Goal: Task Accomplishment & Management: Complete application form

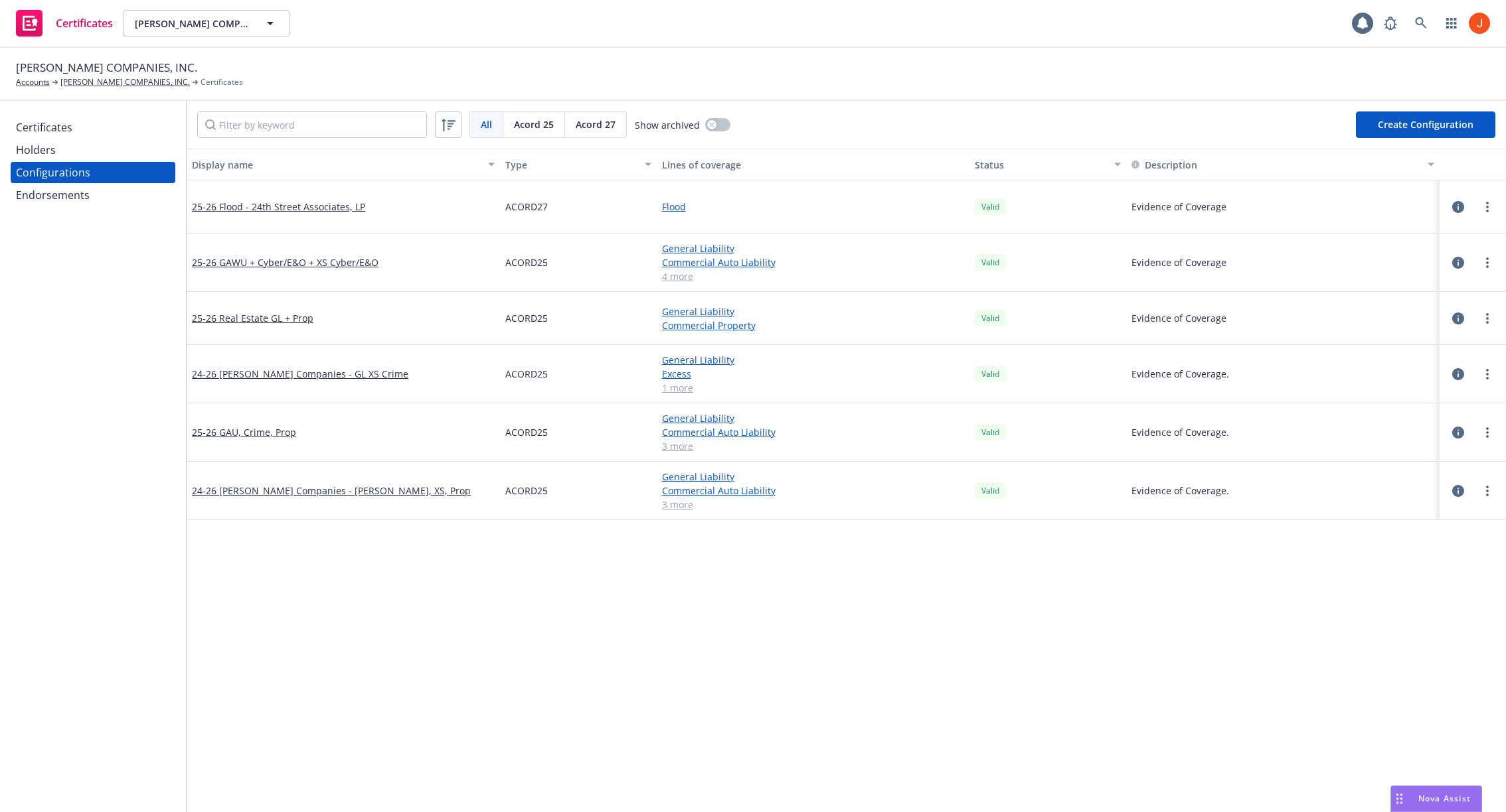
click at [1460, 207] on icon "button" at bounding box center [1458, 207] width 12 height 12
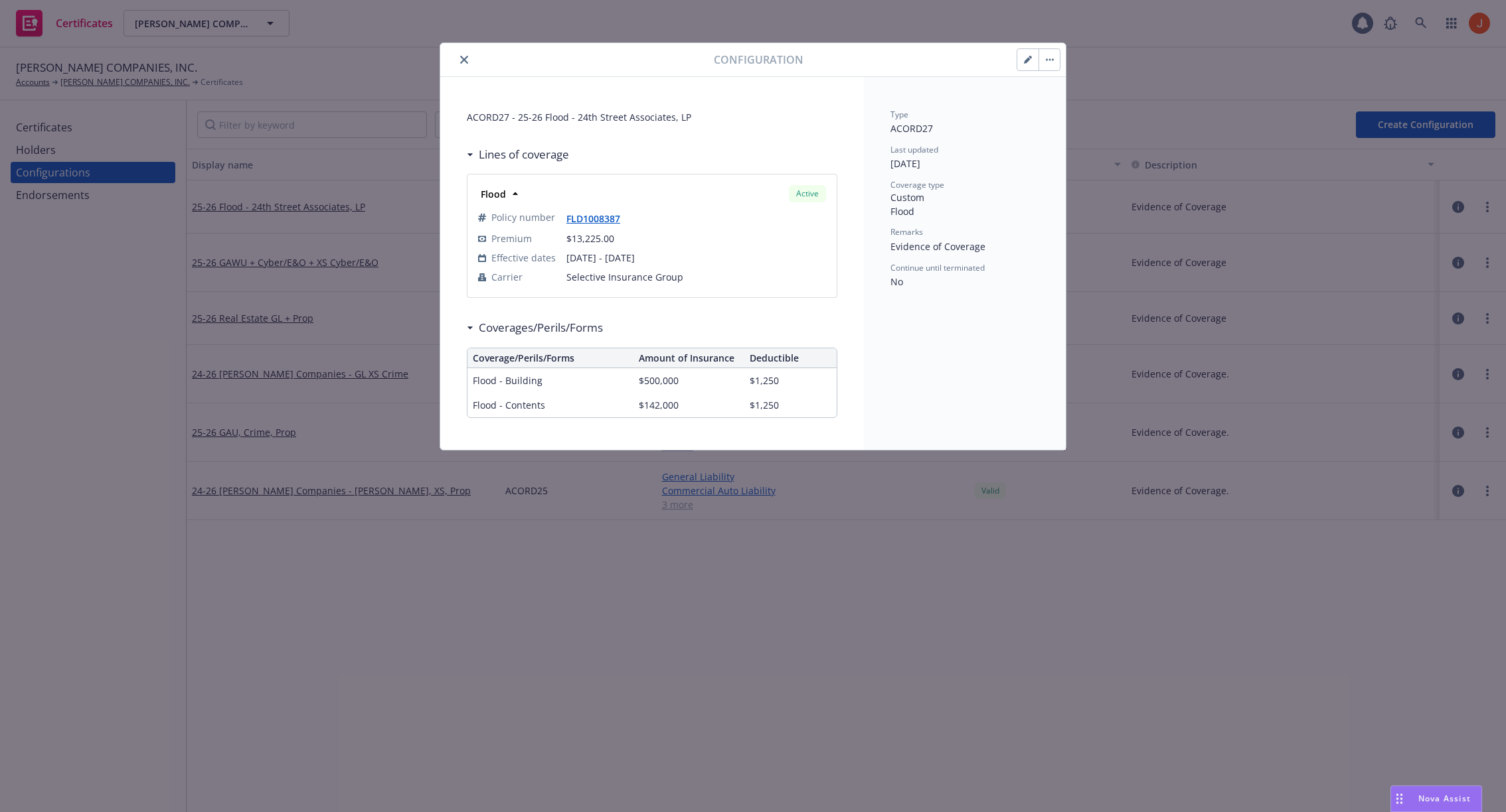
click at [1029, 59] on icon "button" at bounding box center [1026, 60] width 7 height 7
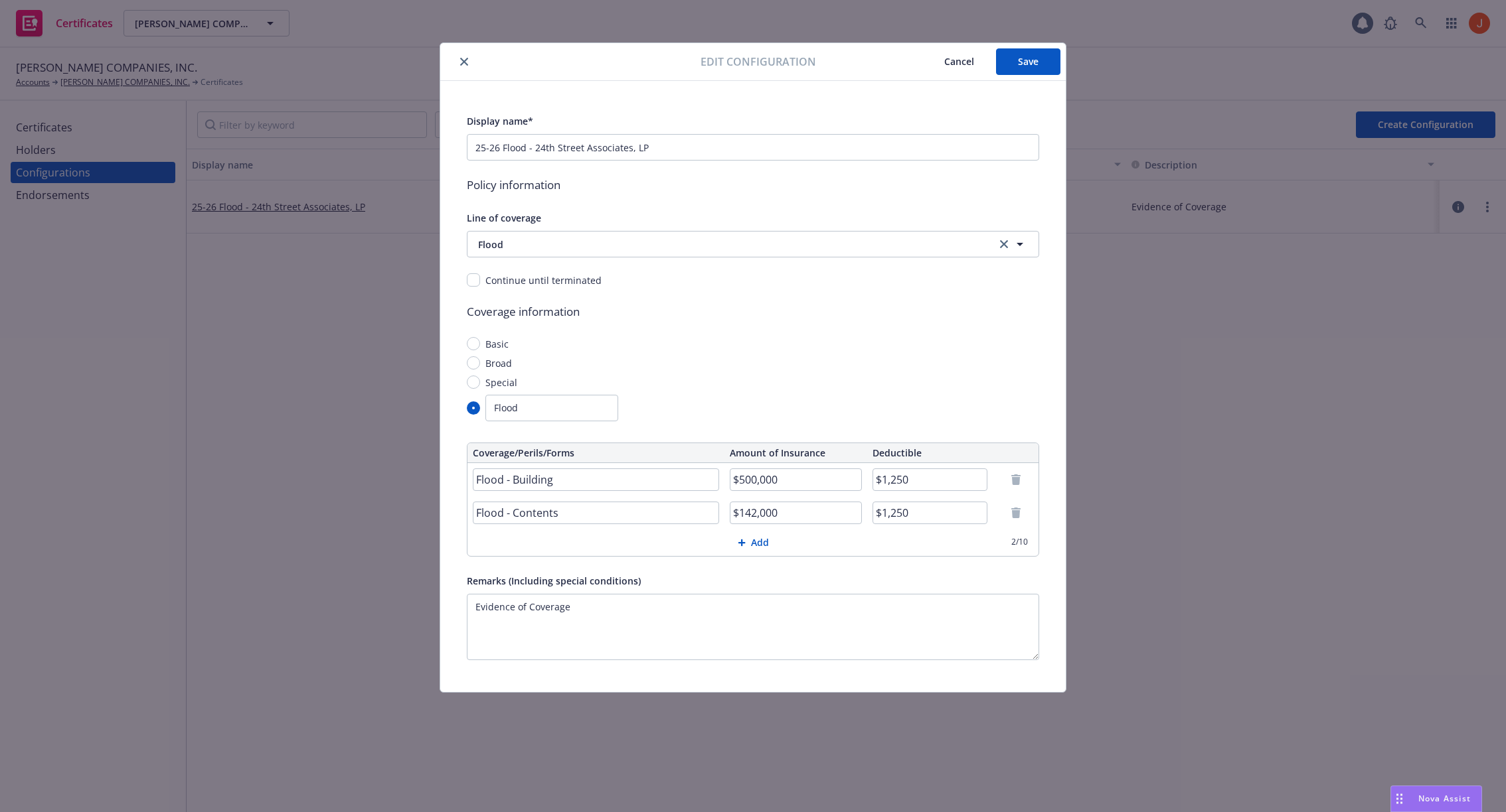
click at [950, 61] on span "Cancel" at bounding box center [959, 61] width 30 height 12
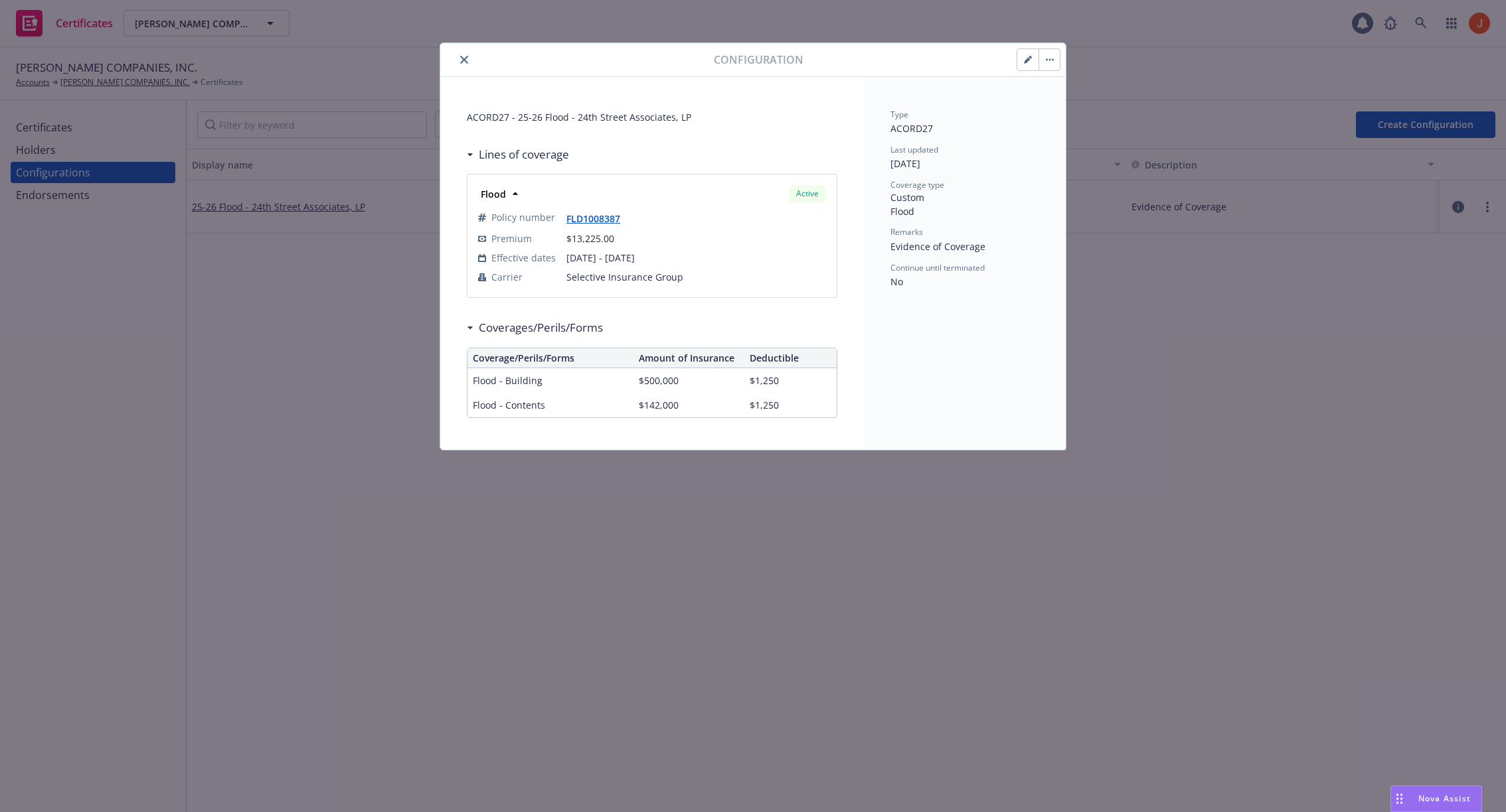
click at [1046, 61] on button "button" at bounding box center [1048, 60] width 21 height 21
click at [1011, 311] on div "Type ACORD27 Last updated [DATE] Coverage type Custom Flood Remarks Evidence of…" at bounding box center [964, 263] width 202 height 373
click at [456, 72] on div "Configuration" at bounding box center [753, 61] width 626 height 34
click at [456, 61] on button "close" at bounding box center [463, 60] width 16 height 16
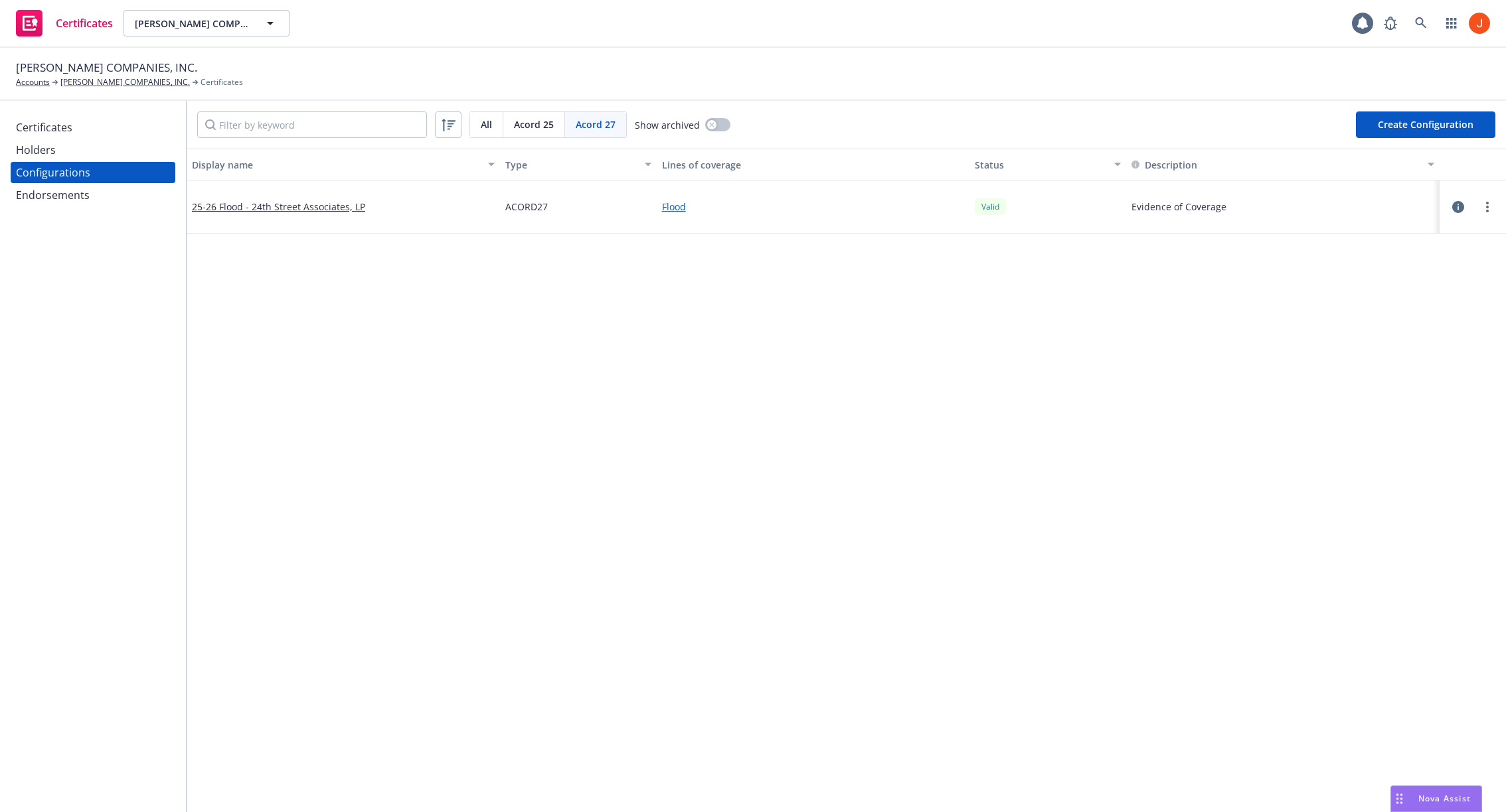
click at [576, 119] on span "Acord 27" at bounding box center [595, 124] width 40 height 14
click at [1381, 133] on button "Create Configuration" at bounding box center [1424, 125] width 139 height 27
select select "ACORD27"
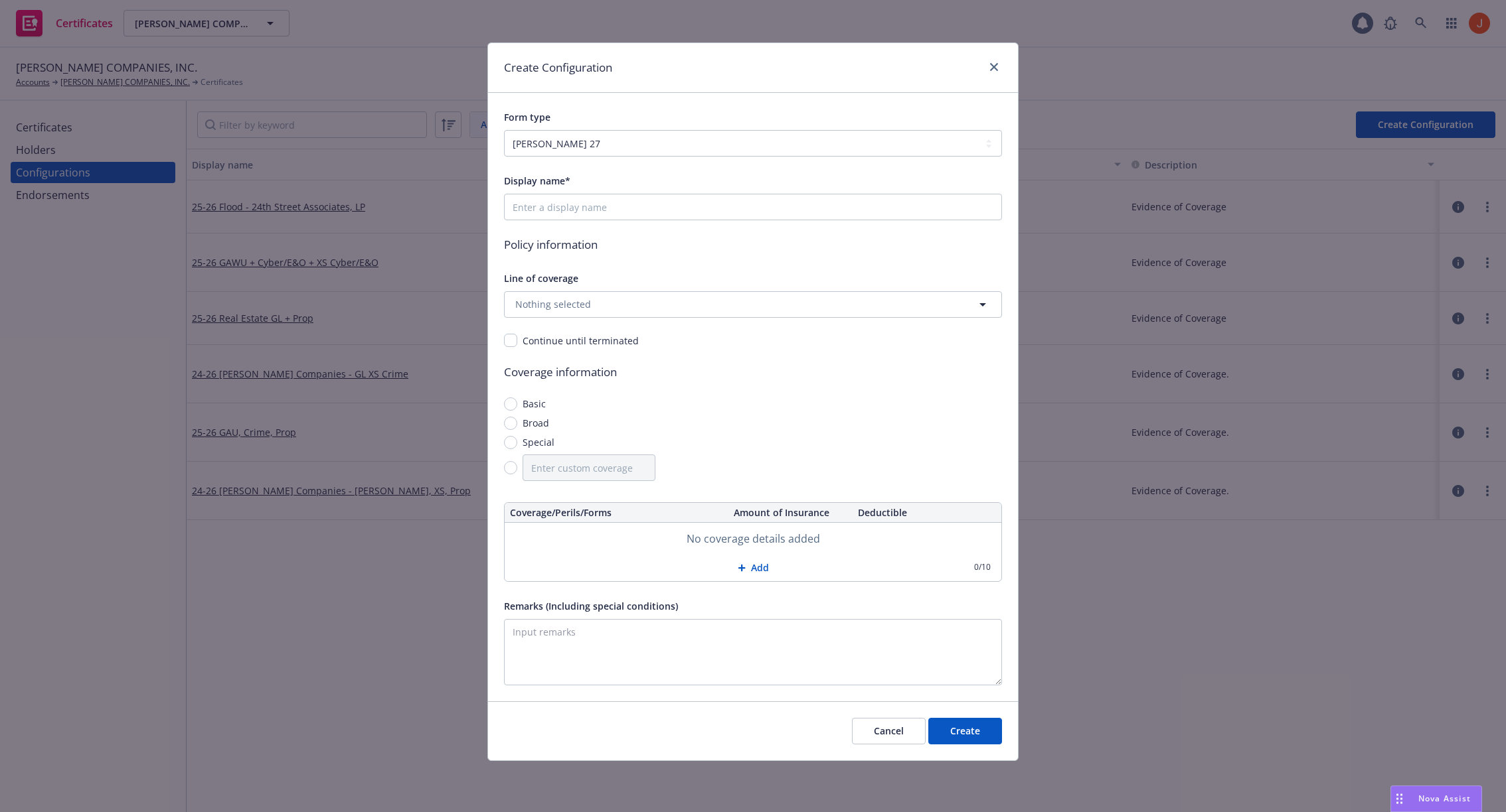
click at [610, 517] on th "Coverage/Perils/Forms" at bounding box center [616, 513] width 224 height 20
click at [577, 307] on span "Nothing selected" at bounding box center [553, 304] width 76 height 14
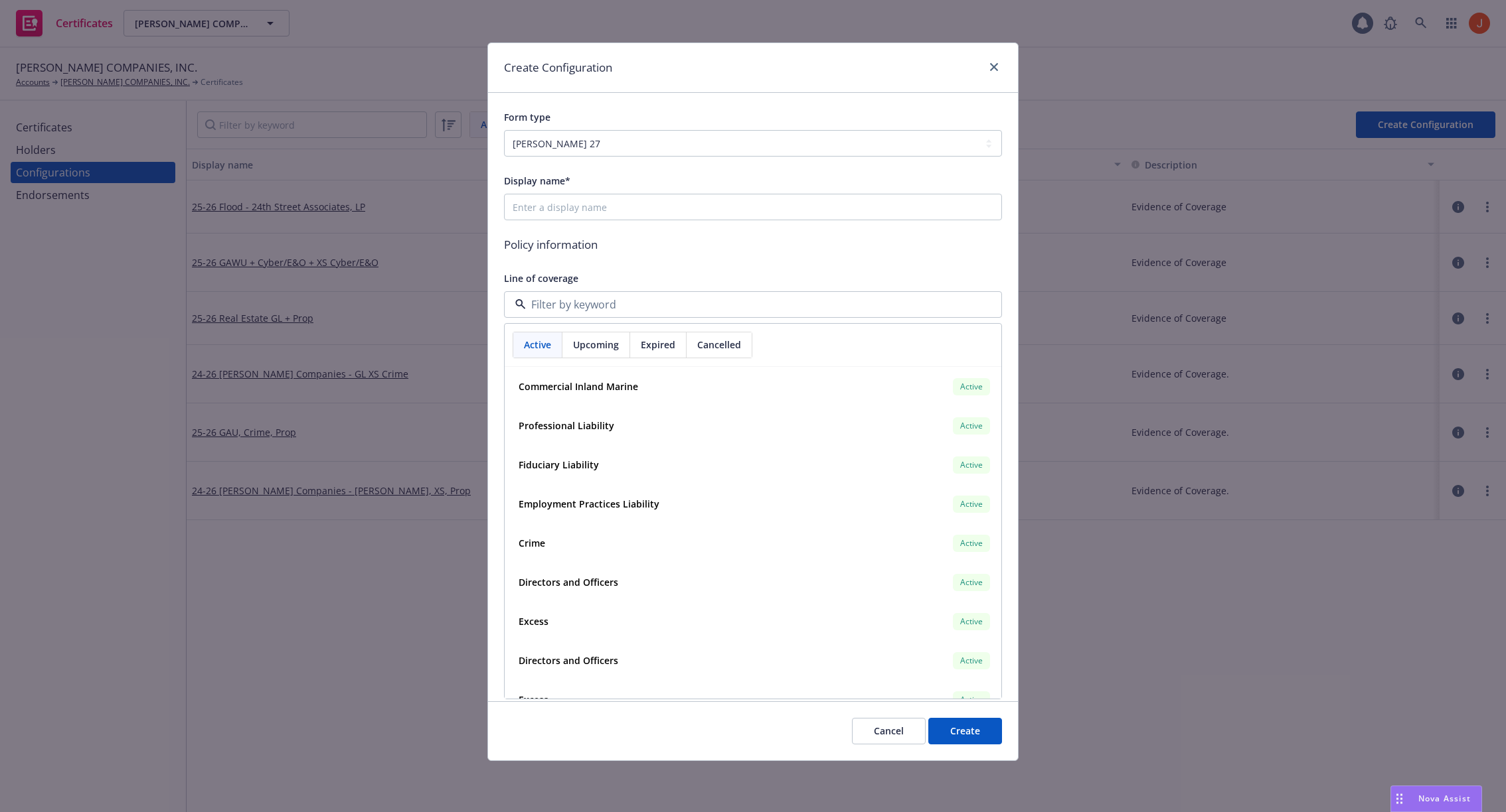
click at [577, 307] on input at bounding box center [750, 304] width 448 height 16
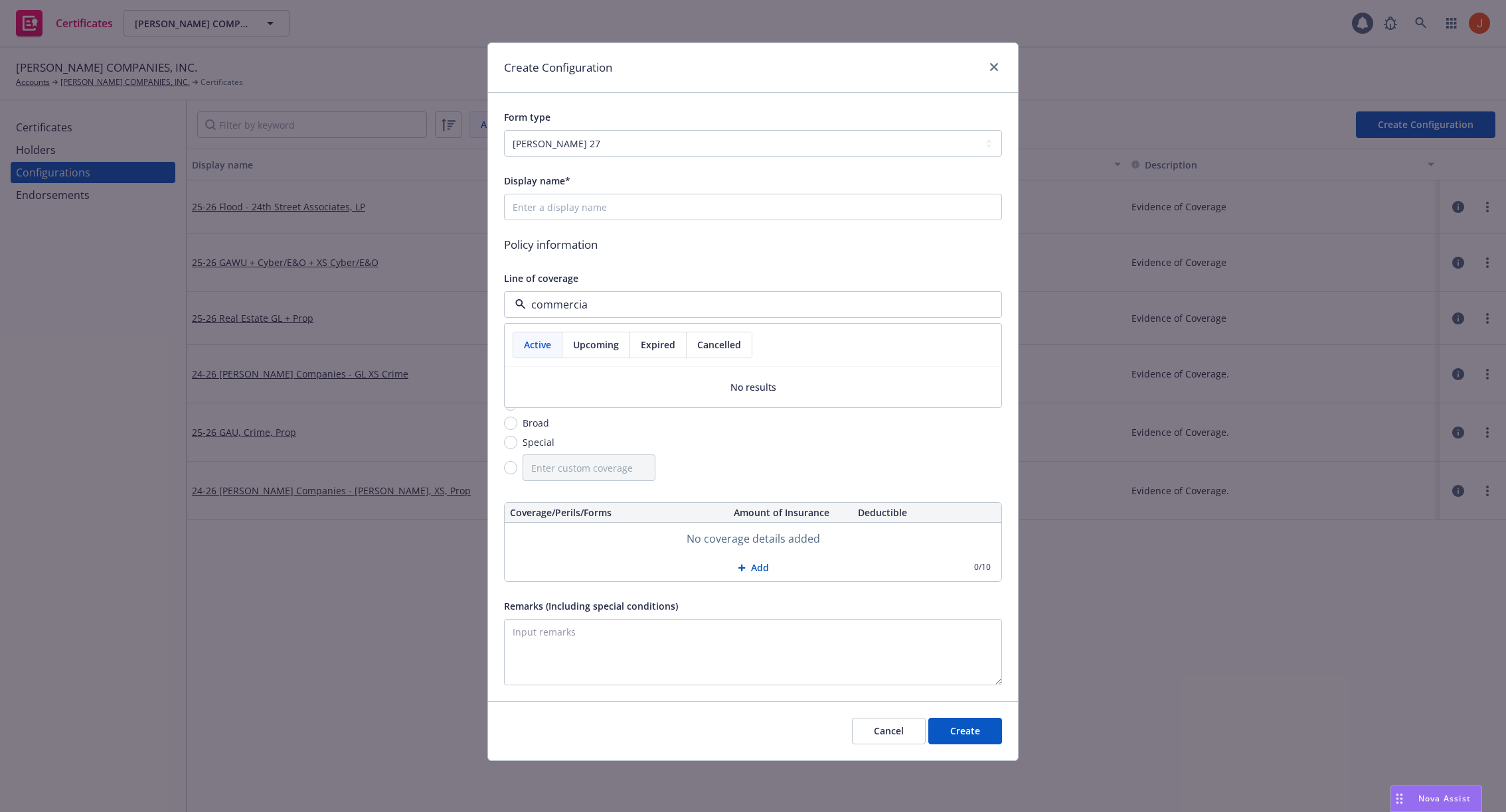
type input "commercial"
click at [590, 338] on span "Upcoming" at bounding box center [595, 345] width 45 height 14
click at [655, 345] on span "Expired" at bounding box center [658, 345] width 34 height 14
click at [726, 345] on span "Cancelled" at bounding box center [718, 345] width 44 height 14
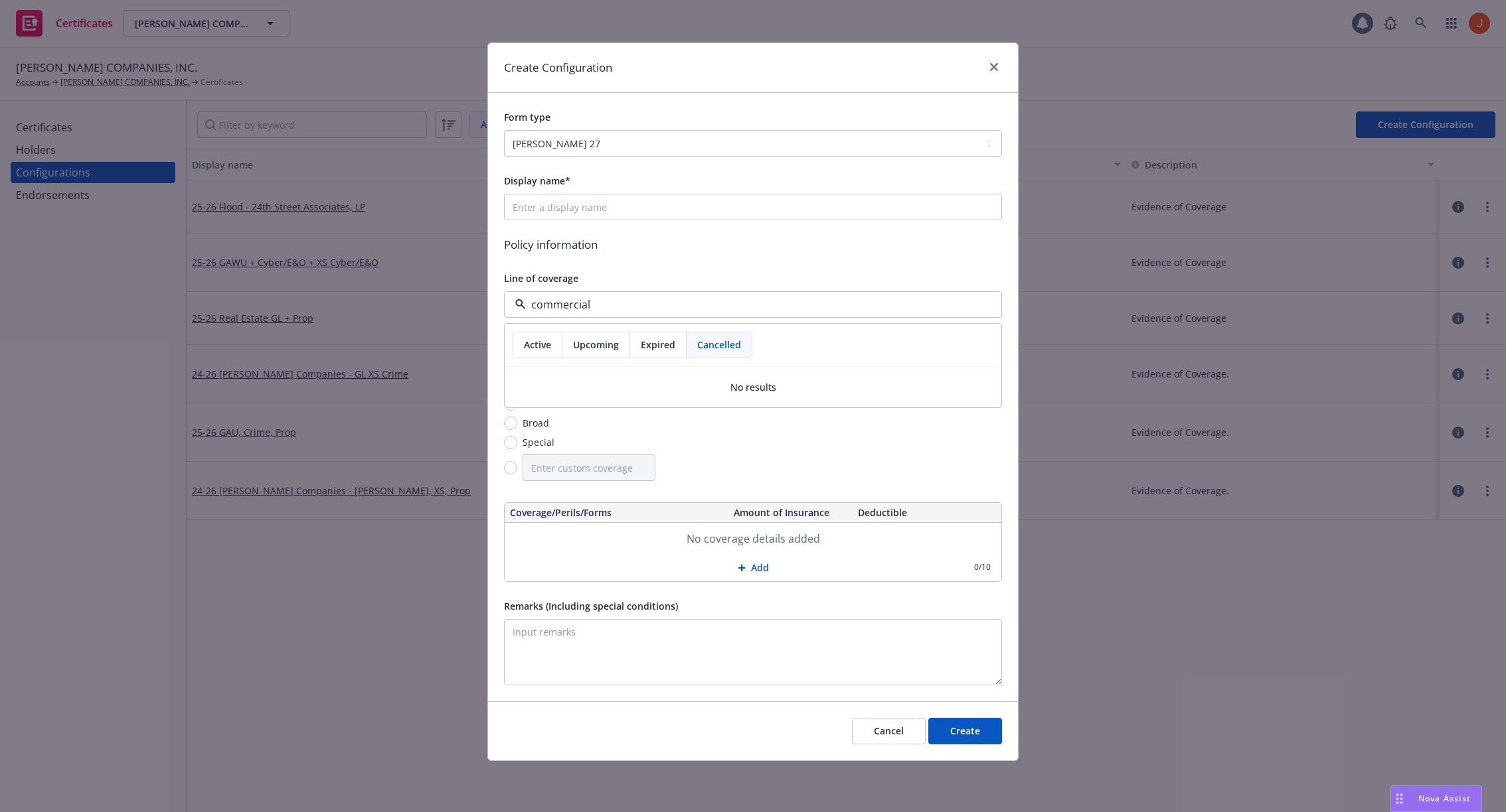
click at [573, 344] on span "Upcoming" at bounding box center [595, 345] width 45 height 14
click at [537, 338] on span "Active" at bounding box center [537, 345] width 27 height 14
click at [895, 734] on button "Cancel" at bounding box center [889, 731] width 74 height 27
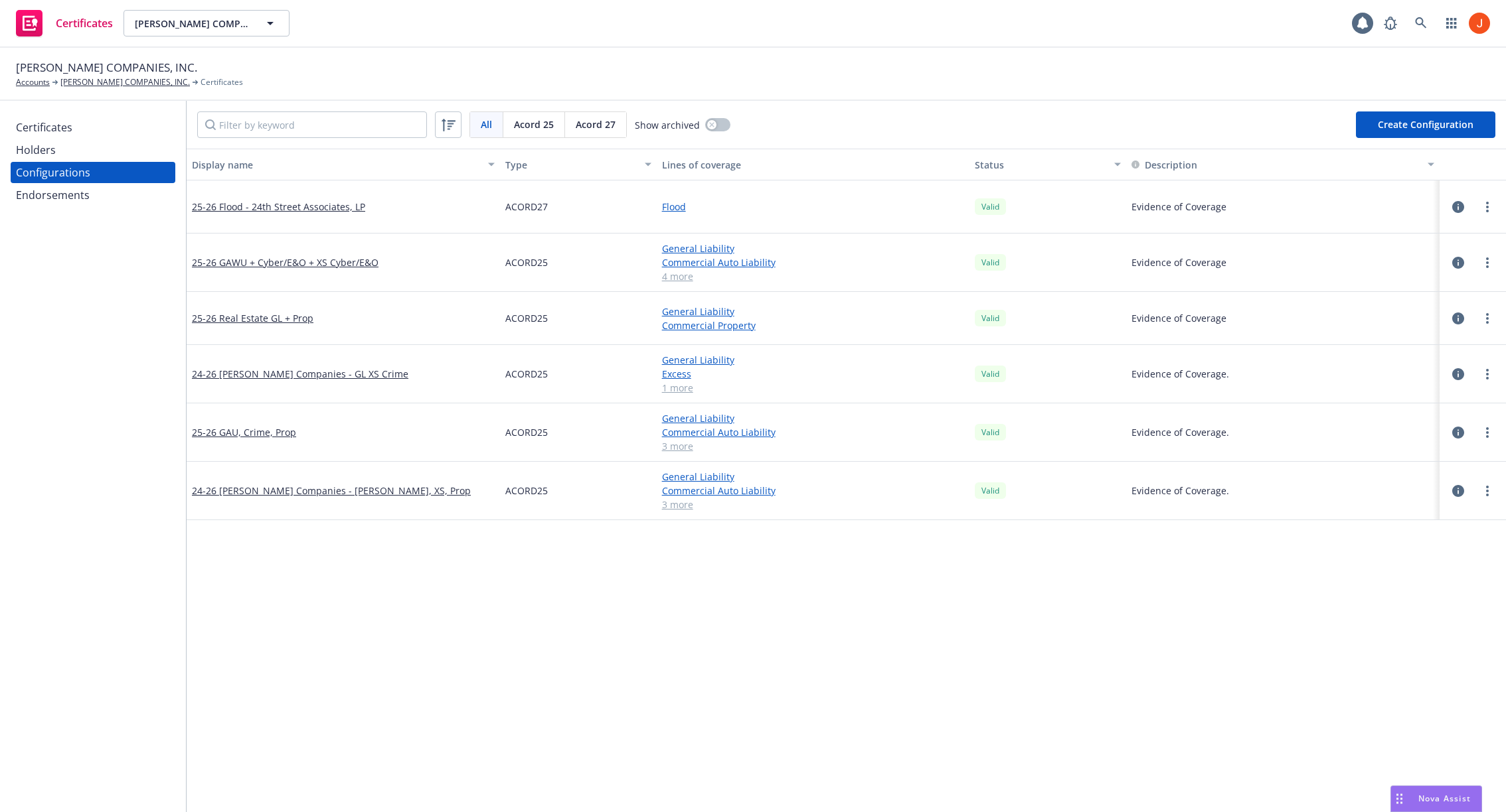
click at [1408, 126] on button "Create Configuration" at bounding box center [1424, 125] width 139 height 27
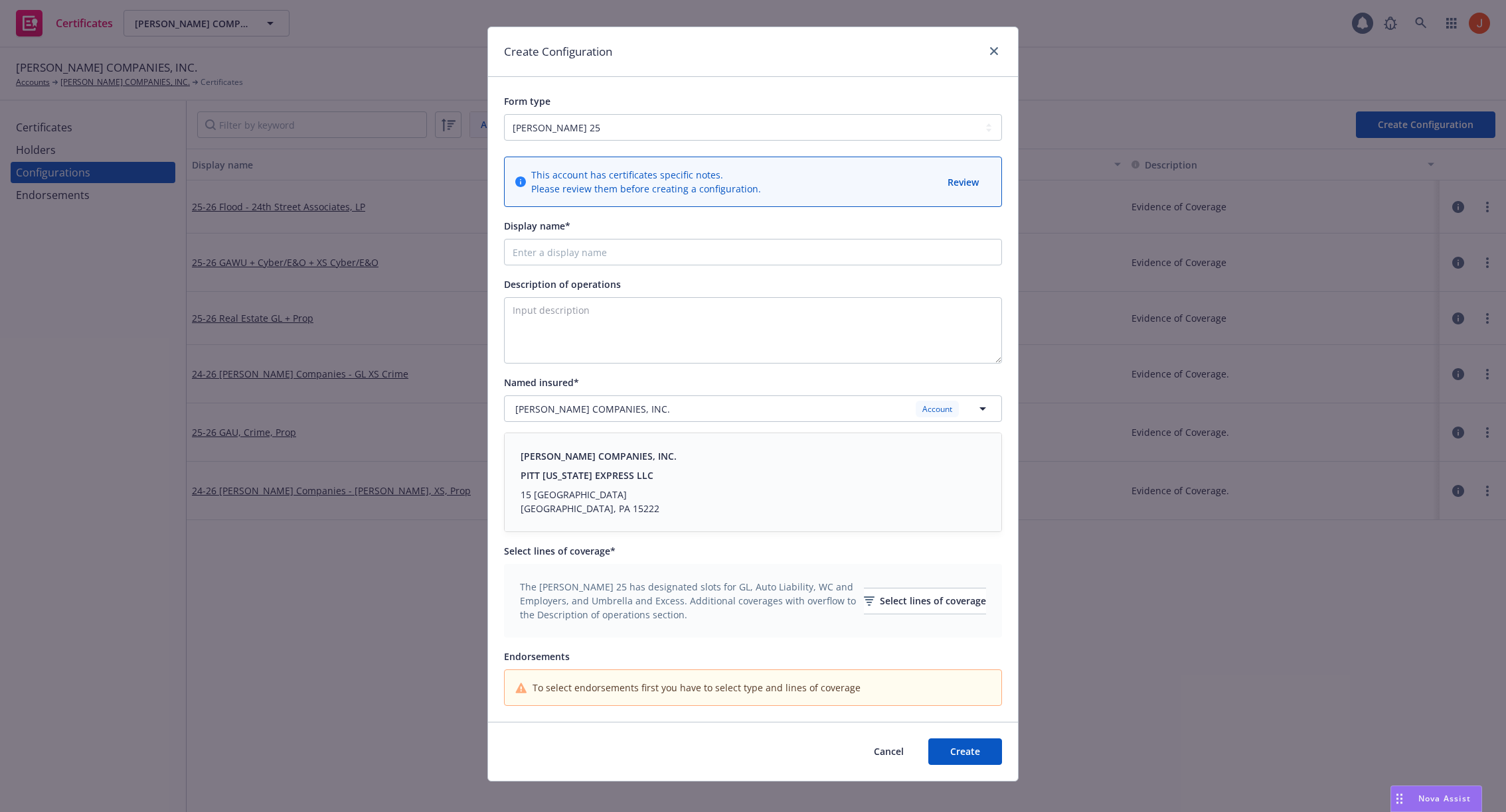
scroll to position [18, 0]
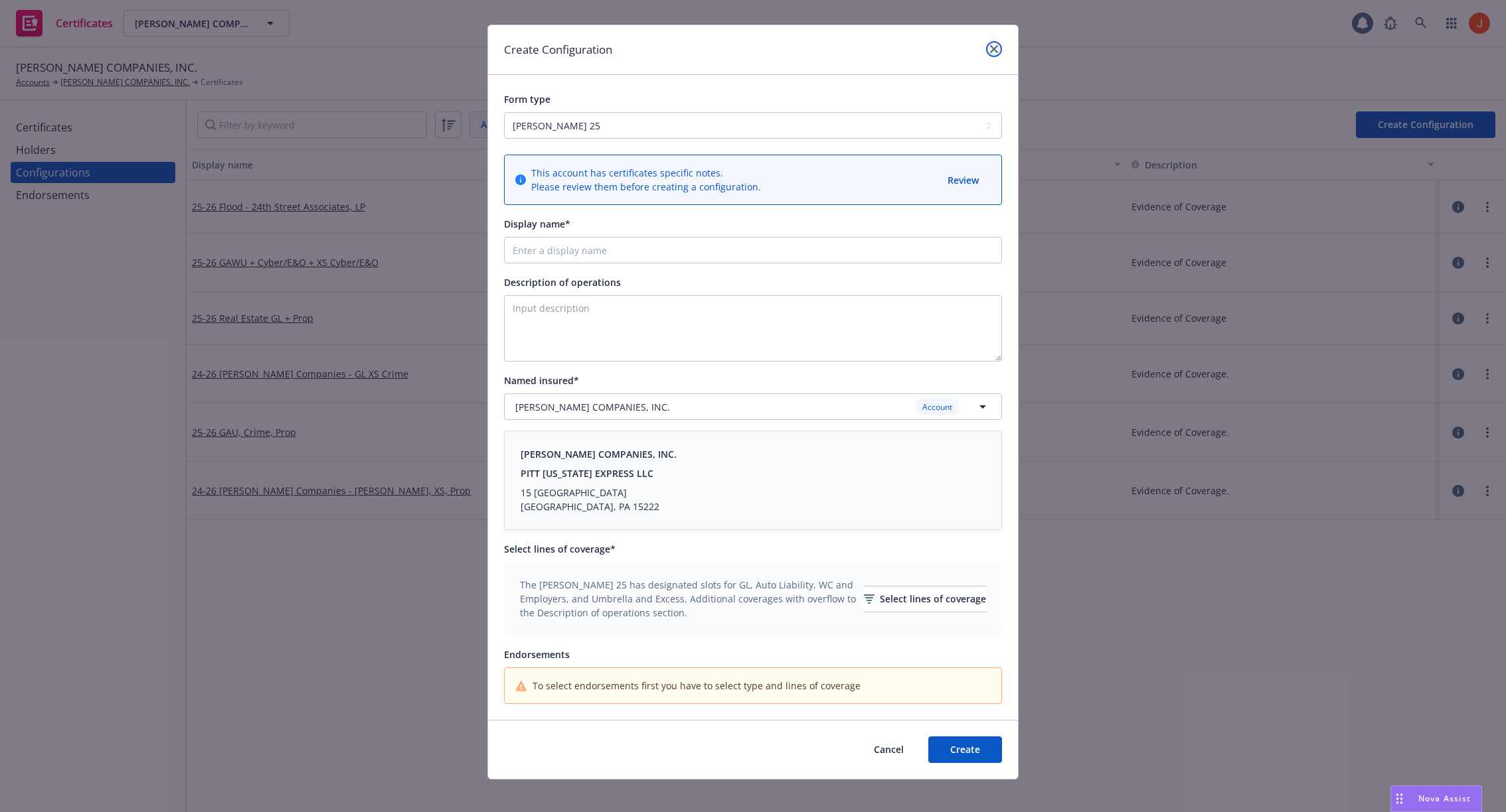
click at [988, 52] on link "close" at bounding box center [993, 48] width 16 height 16
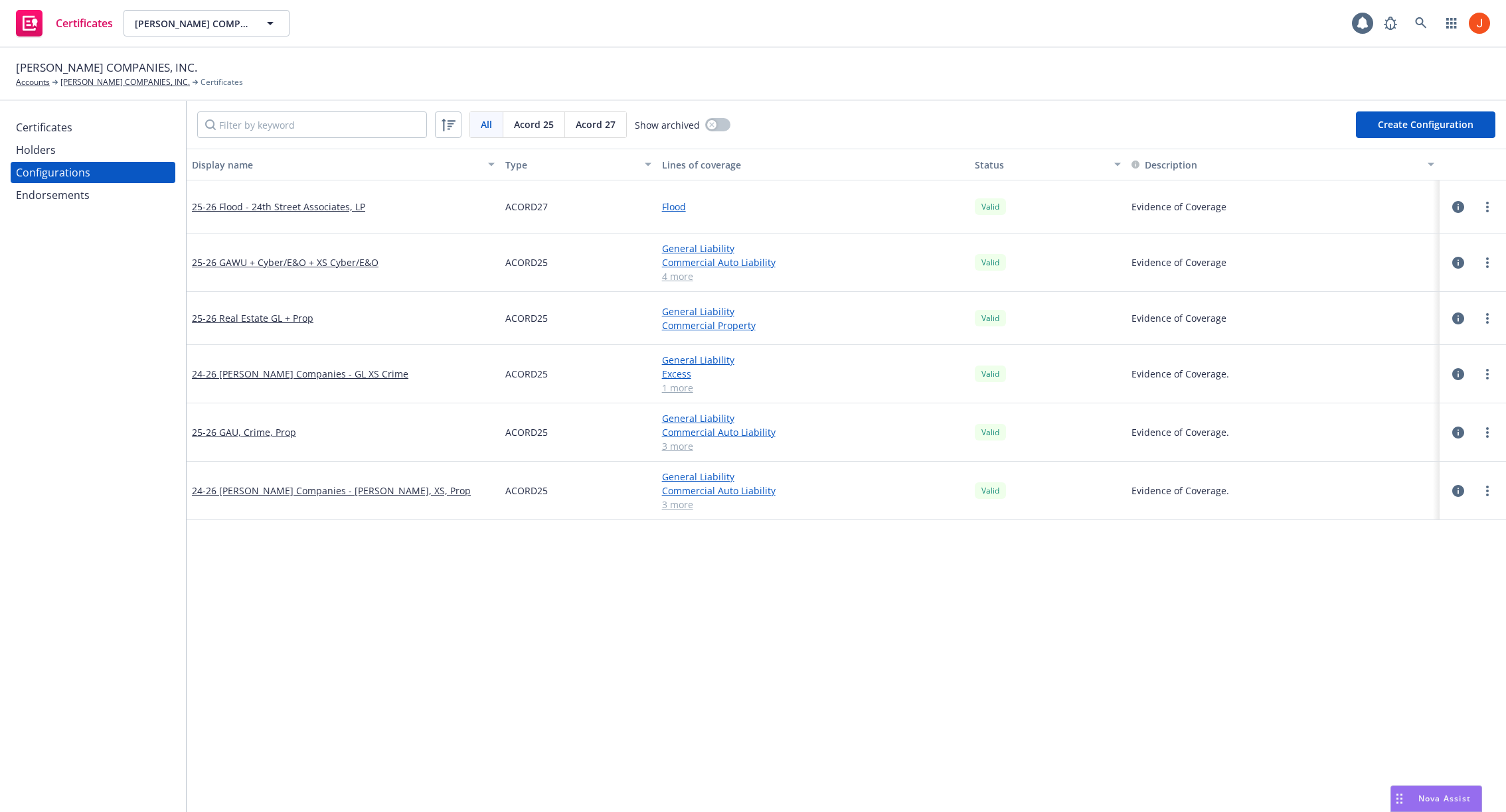
click at [587, 131] on span "Acord 27" at bounding box center [595, 124] width 40 height 14
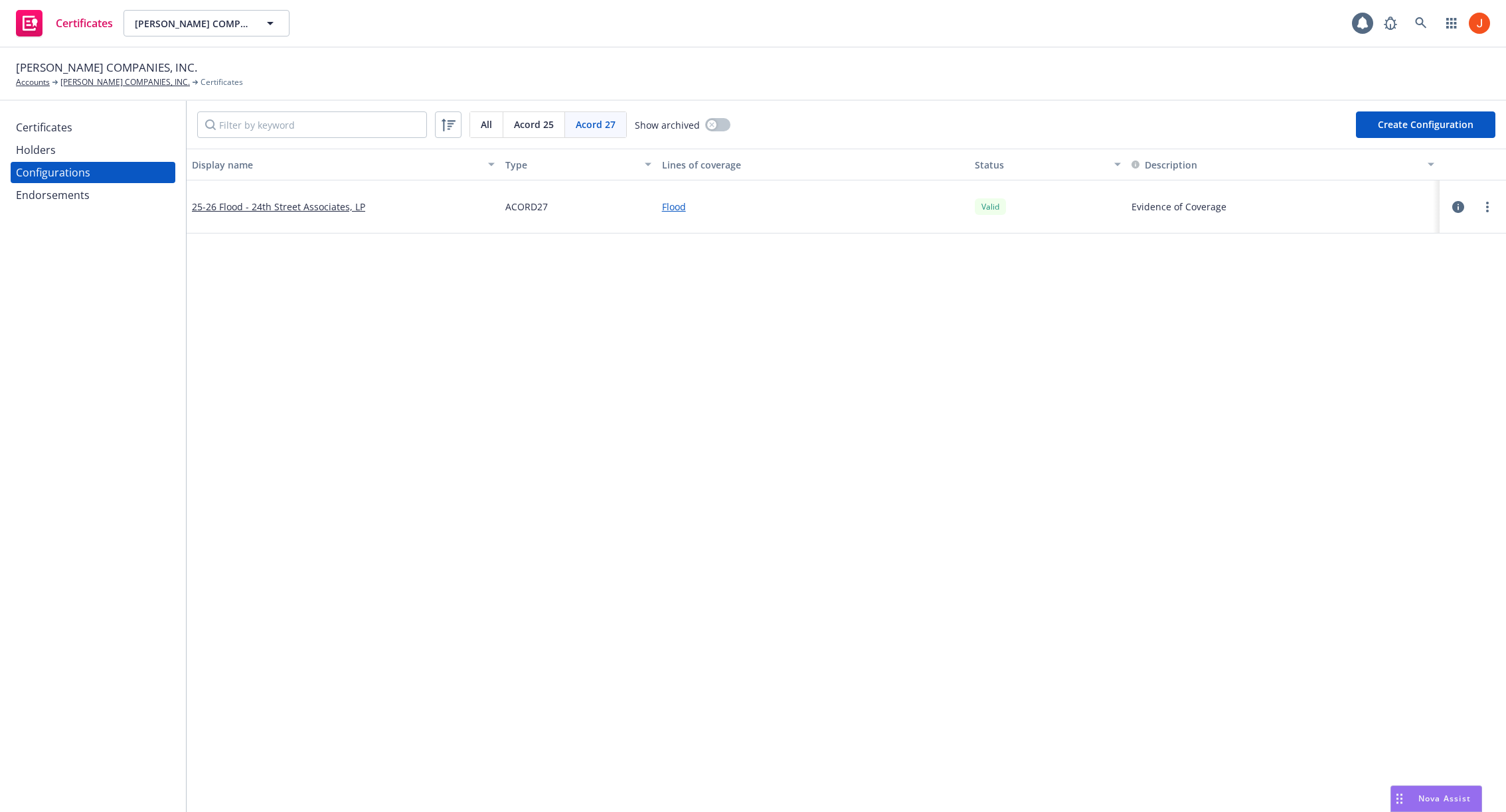
click at [1380, 127] on button "Create Configuration" at bounding box center [1424, 125] width 139 height 27
select select "ACORD27"
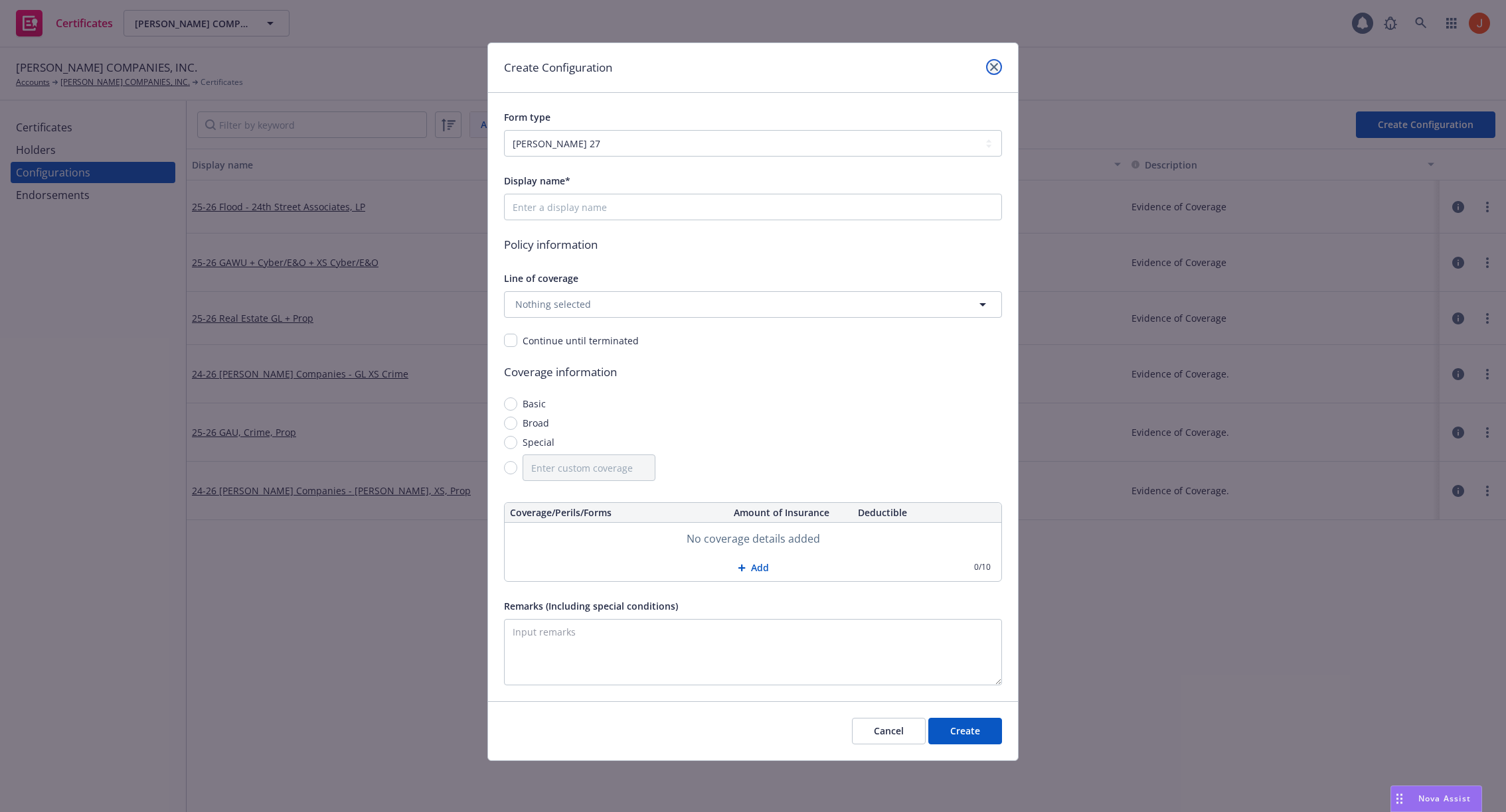
click at [989, 64] on icon "close" at bounding box center [993, 67] width 8 height 8
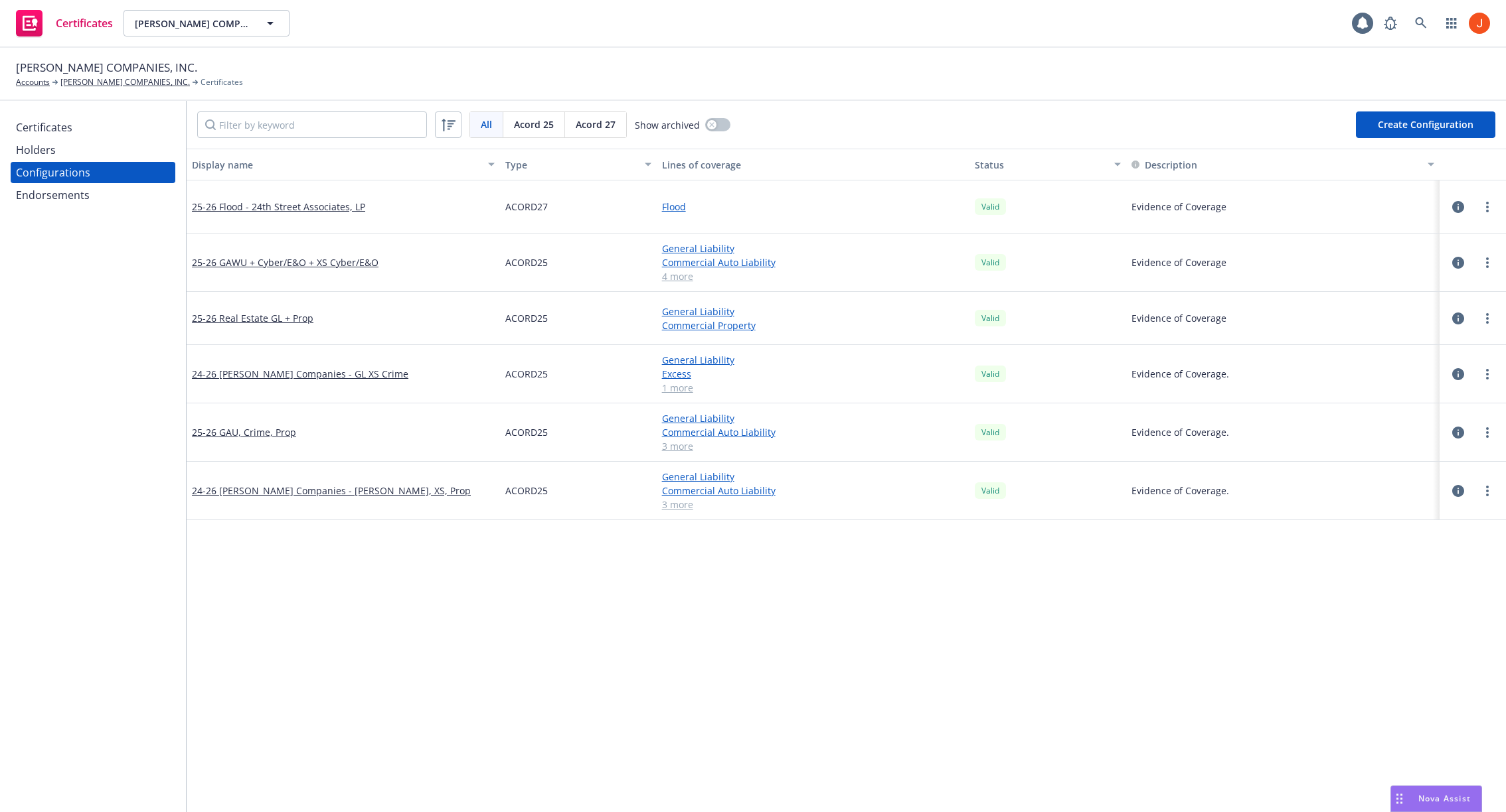
click at [592, 120] on span "Acord 27" at bounding box center [595, 124] width 40 height 14
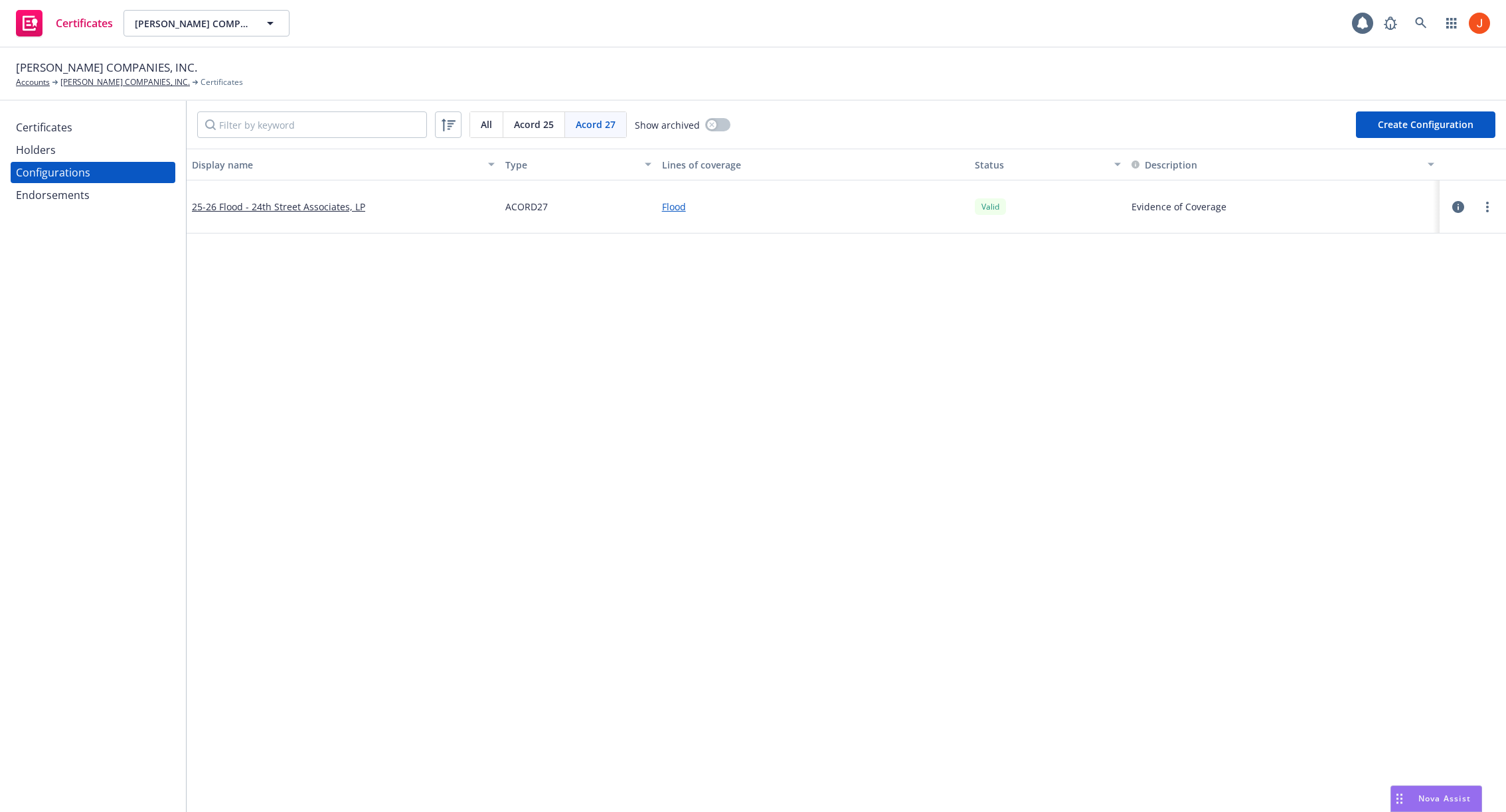
click at [1419, 122] on button "Create Configuration" at bounding box center [1424, 125] width 139 height 27
select select "ACORD27"
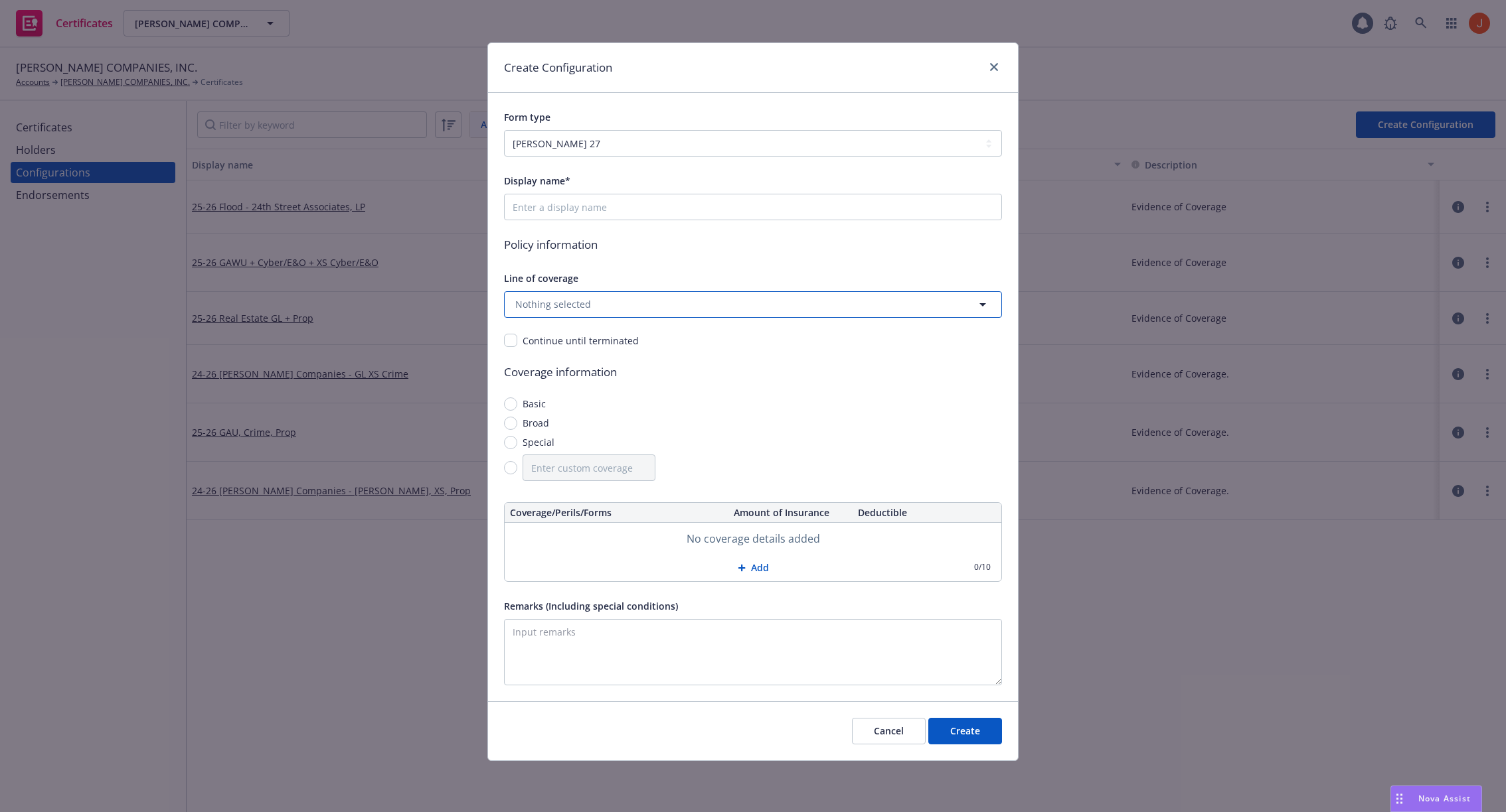
click at [660, 291] on button "Nothing selected" at bounding box center [753, 304] width 498 height 27
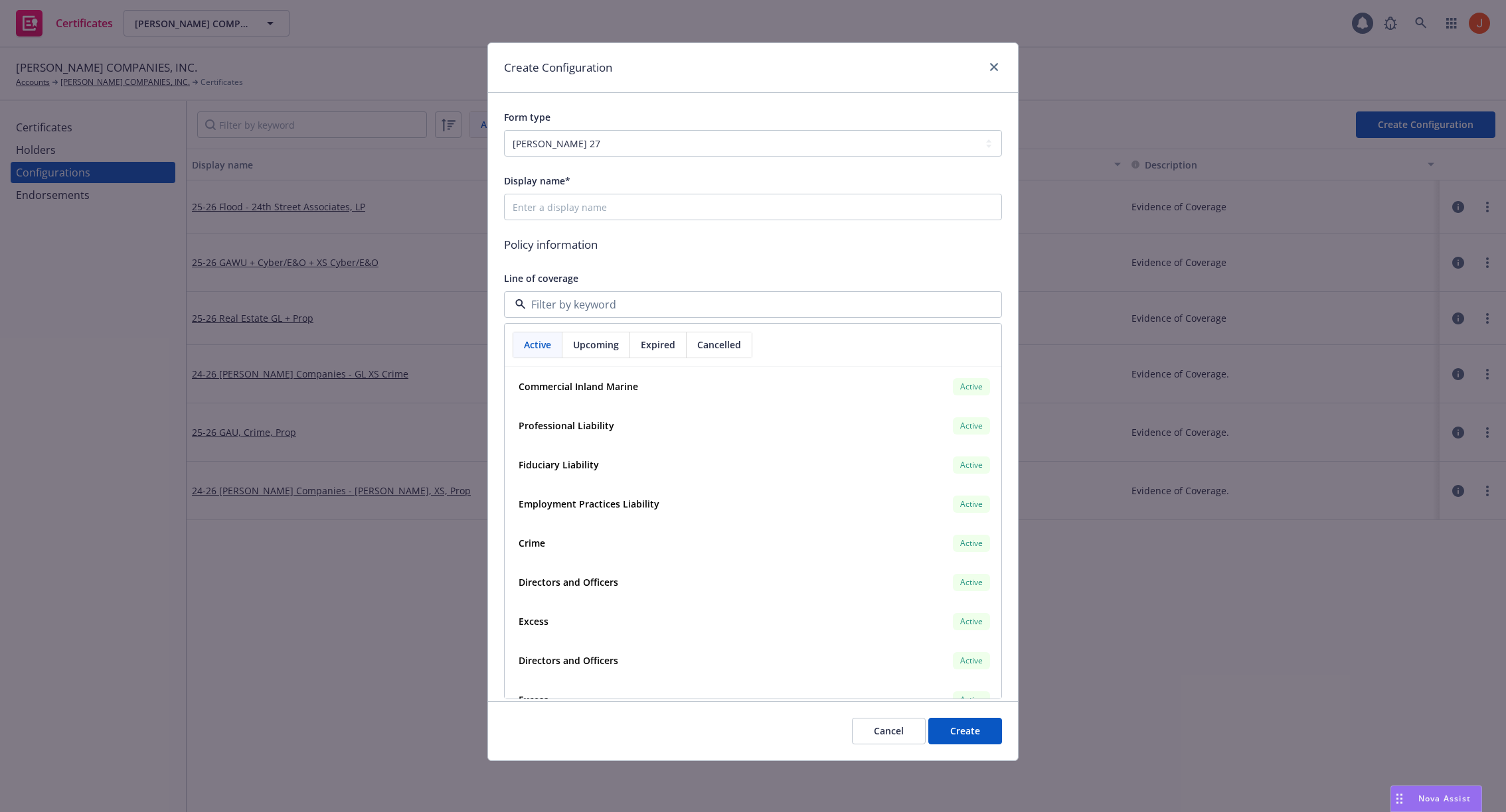
click at [655, 304] on input at bounding box center [750, 304] width 448 height 16
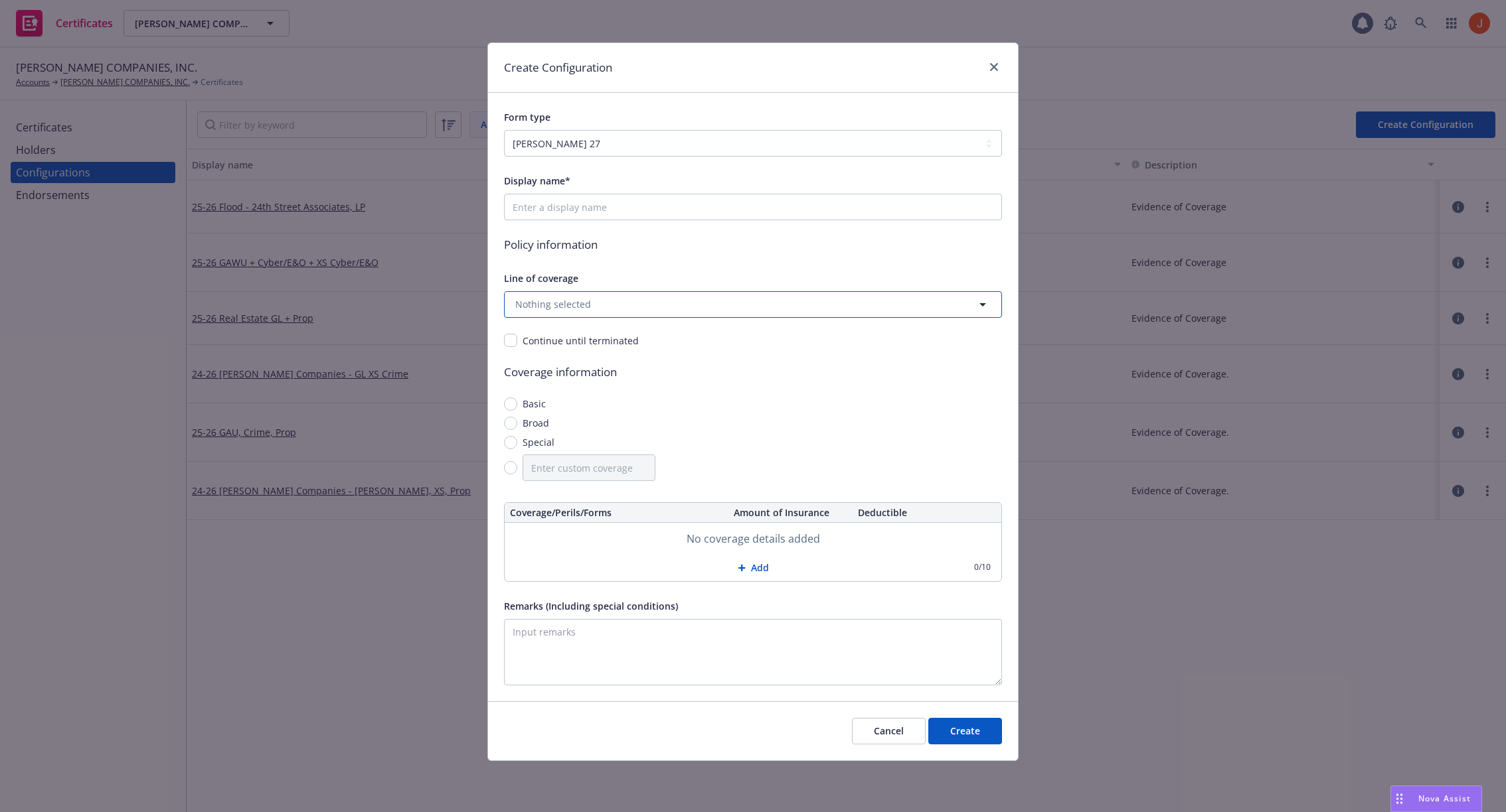
click at [655, 304] on button "Nothing selected" at bounding box center [753, 304] width 498 height 27
click at [639, 298] on button "Nothing selected" at bounding box center [753, 304] width 498 height 27
click at [673, 304] on button "Nothing selected" at bounding box center [753, 304] width 498 height 27
